Goal: Browse casually

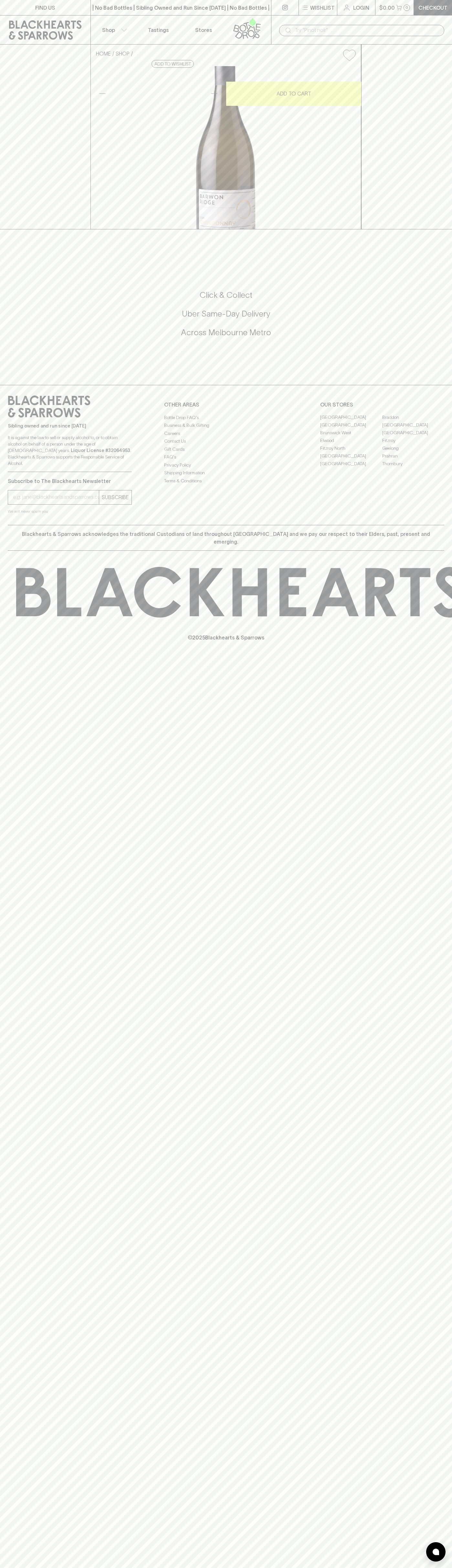
click at [444, 1242] on div "FIND US | No Bad Bottles | Sibling Owned and Run Since 2006 | No Bad Bottles | …" at bounding box center [226, 784] width 452 height 1568
click at [154, 1567] on html "FIND US | No Bad Bottles | Sibling Owned and Run Since 2006 | No Bad Bottles | …" at bounding box center [226, 784] width 452 height 1568
click at [26, 852] on div "FIND US | No Bad Bottles | Sibling Owned and Run Since 2006 | No Bad Bottles | …" at bounding box center [226, 784] width 452 height 1568
